Goal: Contribute content: Add original content to the website for others to see

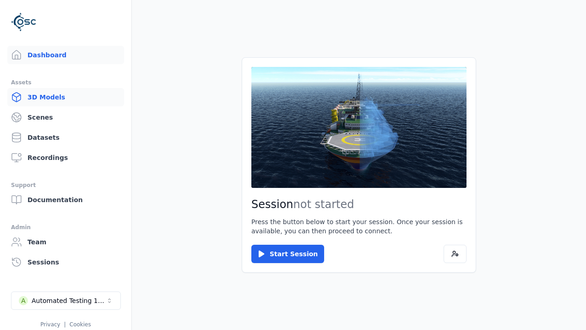
click at [65, 97] on link "3D Models" at bounding box center [65, 97] width 117 height 18
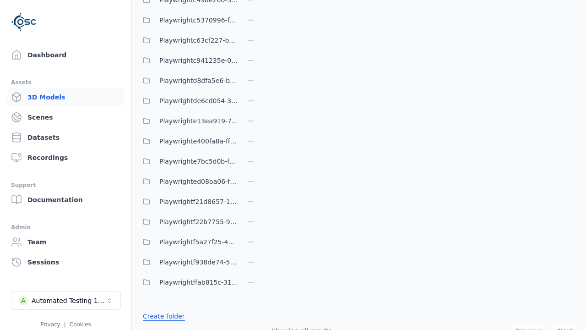
click at [163, 316] on link "Create folder" at bounding box center [164, 315] width 42 height 9
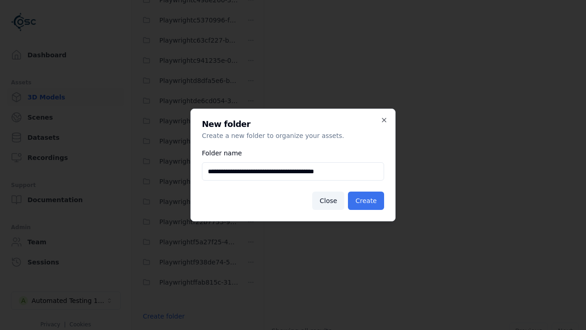
type input "**********"
click at [366, 200] on button "Create" at bounding box center [366, 200] width 36 height 18
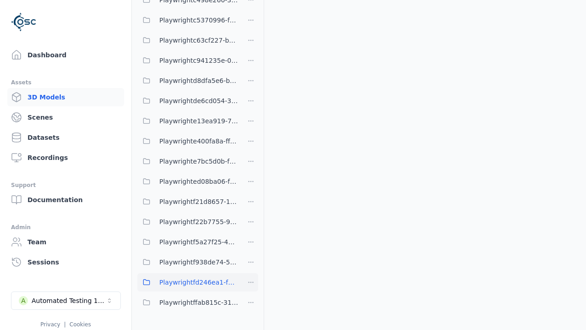
click at [188, 282] on span "Playwrightfd246ea1-f13f-4e77-acca-fcd6d55a72dd" at bounding box center [198, 281] width 79 height 11
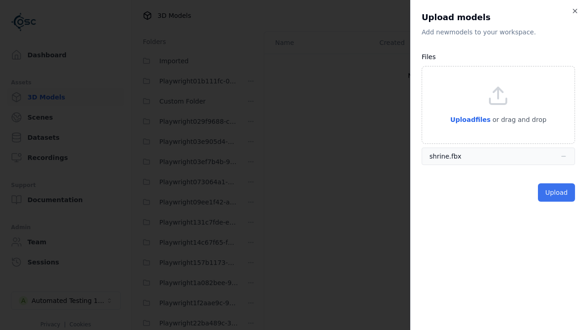
click at [556, 192] on button "Upload" at bounding box center [556, 192] width 37 height 18
